Goal: Information Seeking & Learning: Check status

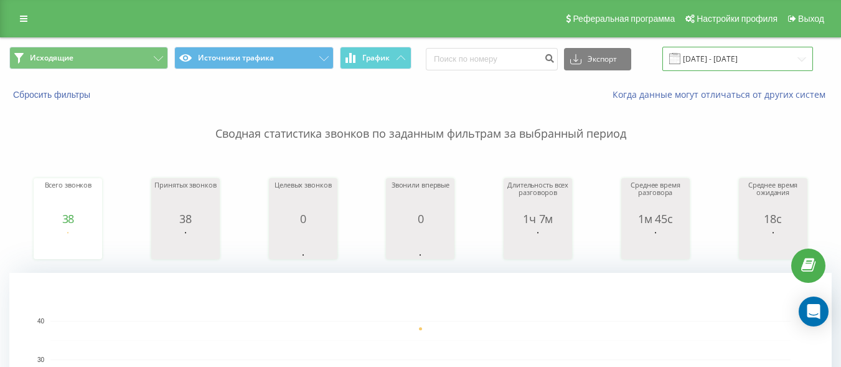
click at [742, 57] on input "03.07.2025 - 03.07.2025" at bounding box center [738, 59] width 151 height 24
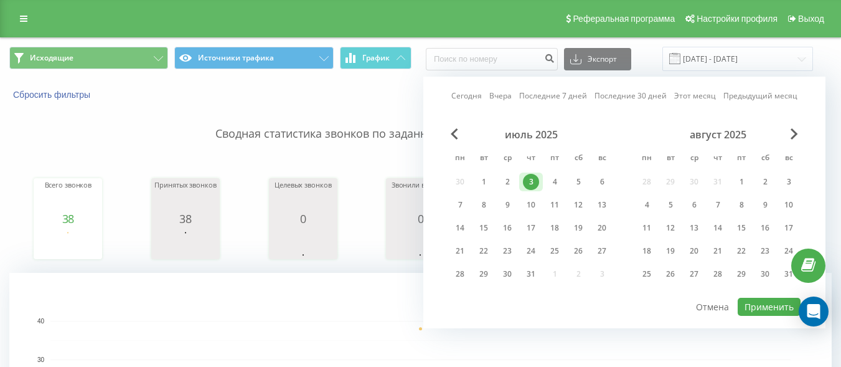
click at [480, 95] on link "Сегодня" at bounding box center [466, 96] width 31 height 12
click at [754, 298] on div "Сегодня Вчера Последние 7 дней Последние 30 дней Этот месяц Предыдущий месяц ию…" at bounding box center [624, 203] width 402 height 252
click at [755, 301] on button "Применить" at bounding box center [769, 307] width 63 height 18
type input "[DATE] - [DATE]"
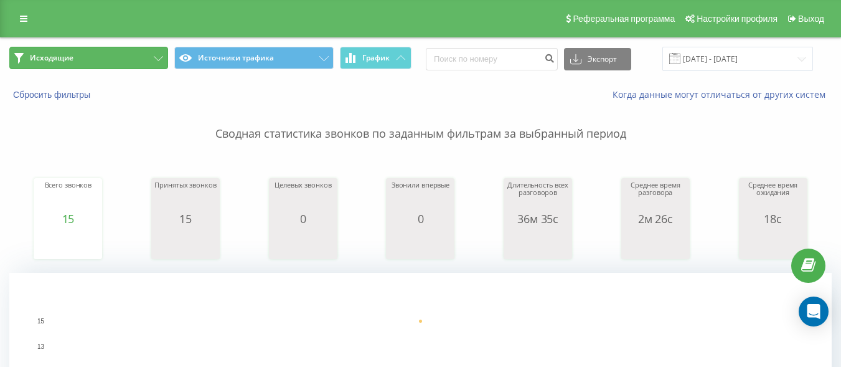
click at [122, 60] on button "Исходящие" at bounding box center [88, 58] width 159 height 22
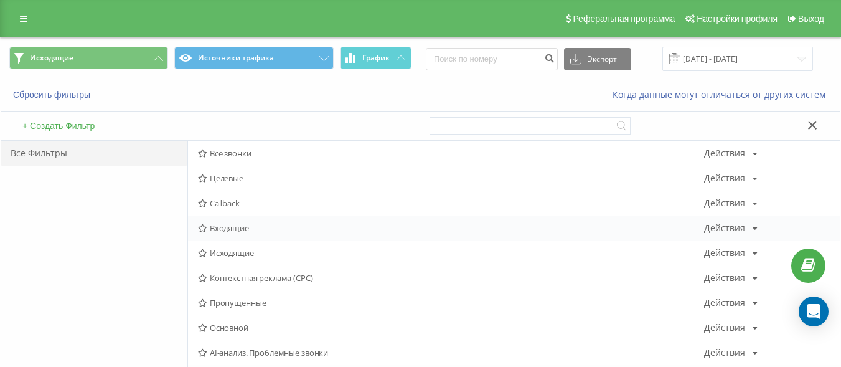
click at [242, 230] on span "Входящие" at bounding box center [451, 228] width 506 height 9
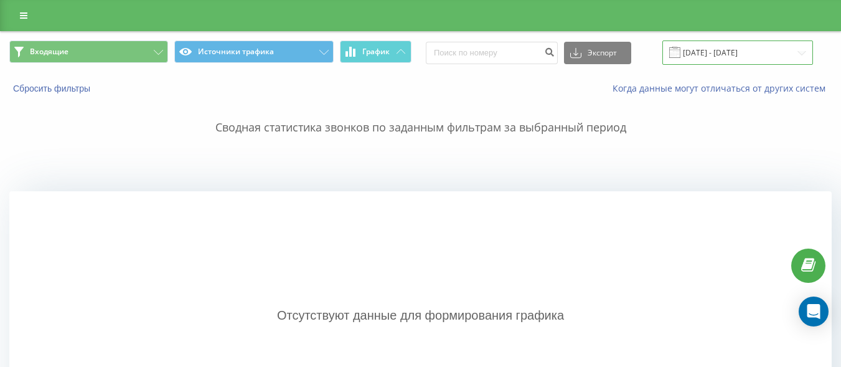
click at [739, 49] on input "[DATE] - [DATE]" at bounding box center [738, 52] width 151 height 24
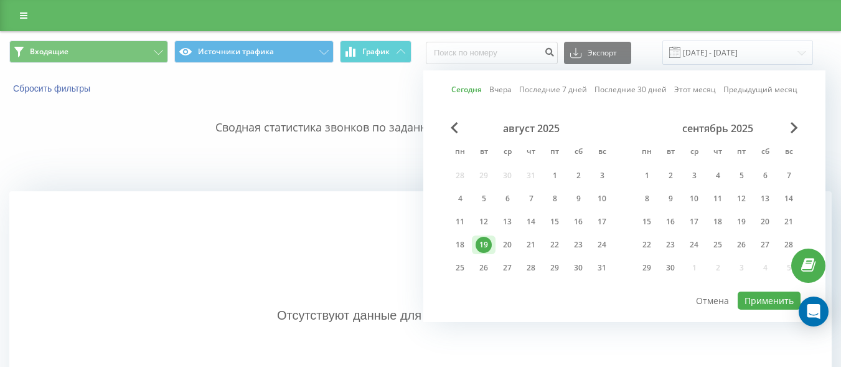
click at [478, 88] on link "Сегодня" at bounding box center [466, 89] width 31 height 12
click at [775, 300] on button "Применить" at bounding box center [769, 300] width 63 height 18
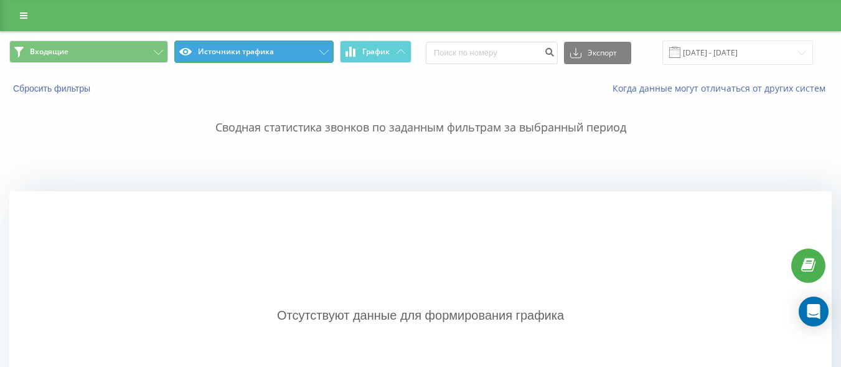
click at [285, 45] on button "Источники трафика" at bounding box center [253, 51] width 159 height 22
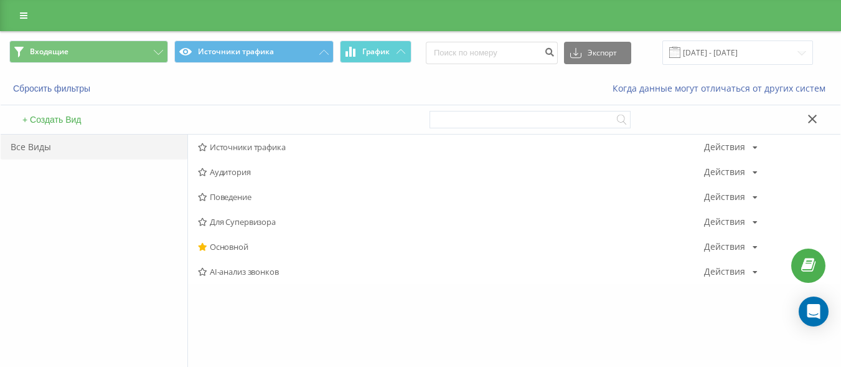
click at [161, 225] on div "Все Виды" at bounding box center [94, 281] width 187 height 293
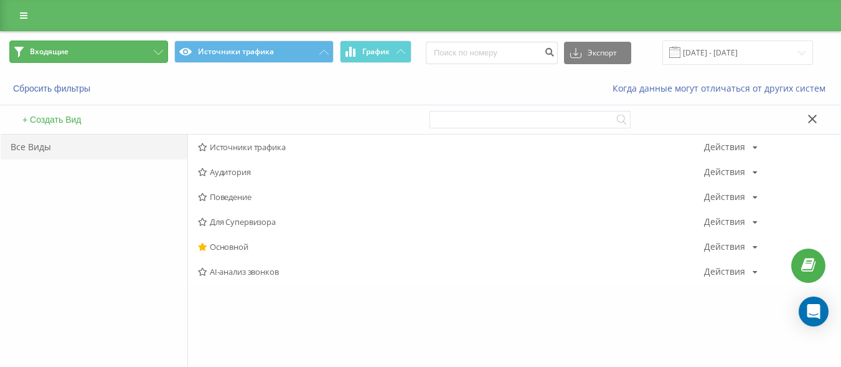
click at [144, 43] on button "Входящие" at bounding box center [88, 51] width 159 height 22
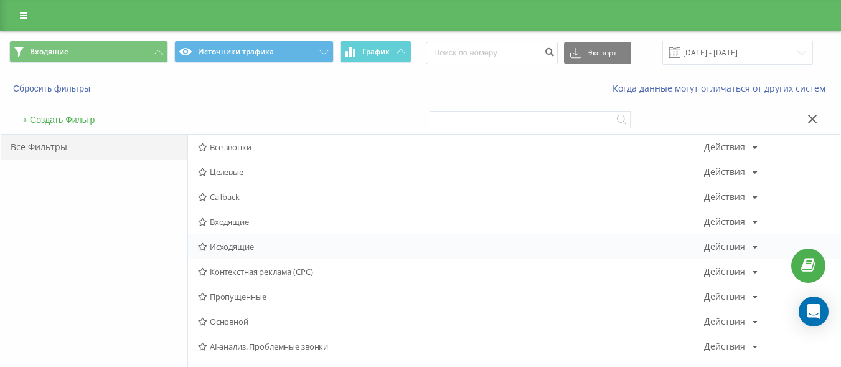
click at [234, 245] on span "Исходящие" at bounding box center [451, 246] width 506 height 9
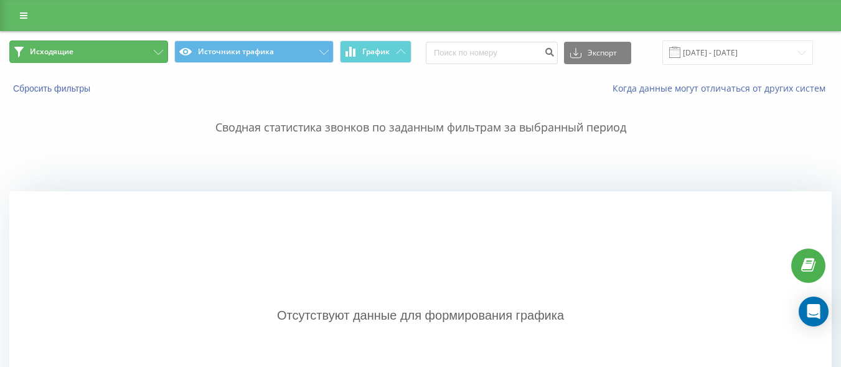
click at [144, 46] on button "Исходящие" at bounding box center [88, 51] width 159 height 22
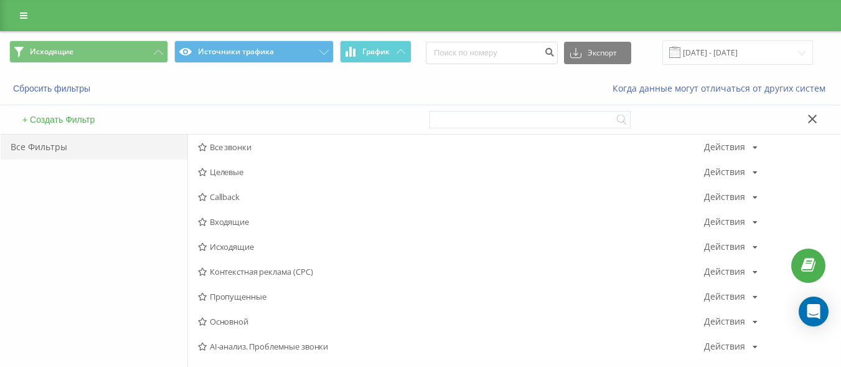
click at [226, 219] on span "Входящие" at bounding box center [451, 221] width 506 height 9
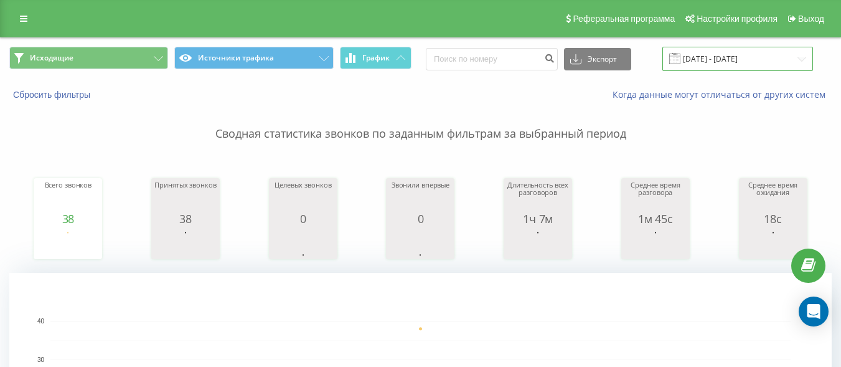
click at [711, 47] on input "03.07.2025 - 03.07.2025" at bounding box center [738, 59] width 151 height 24
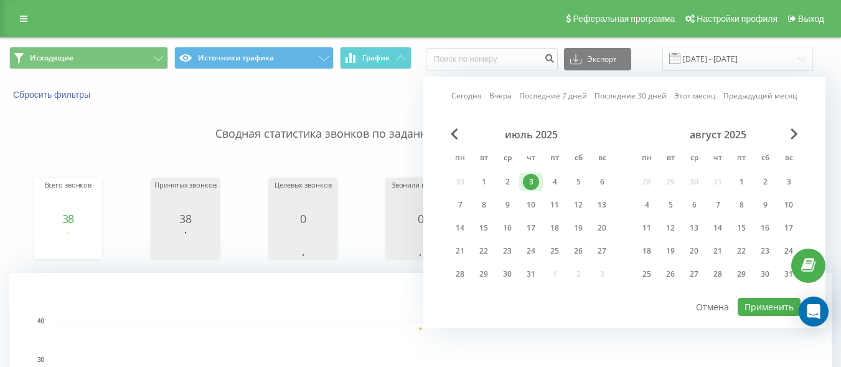
click at [470, 97] on link "Сегодня" at bounding box center [466, 96] width 31 height 12
click at [777, 311] on button "Применить" at bounding box center [769, 307] width 63 height 18
type input "[DATE] - [DATE]"
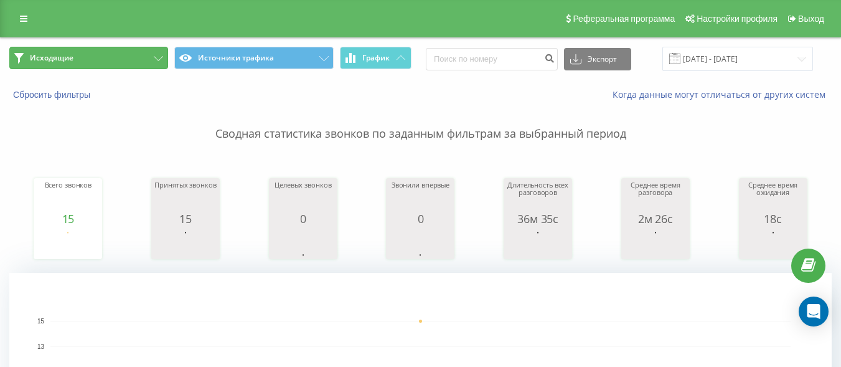
click at [114, 55] on button "Исходящие" at bounding box center [88, 58] width 159 height 22
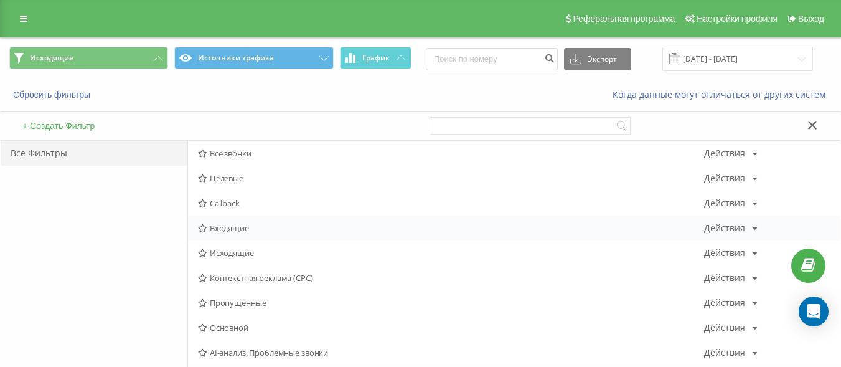
click at [222, 229] on span "Входящие" at bounding box center [451, 228] width 506 height 9
